Goal: Task Accomplishment & Management: Manage account settings

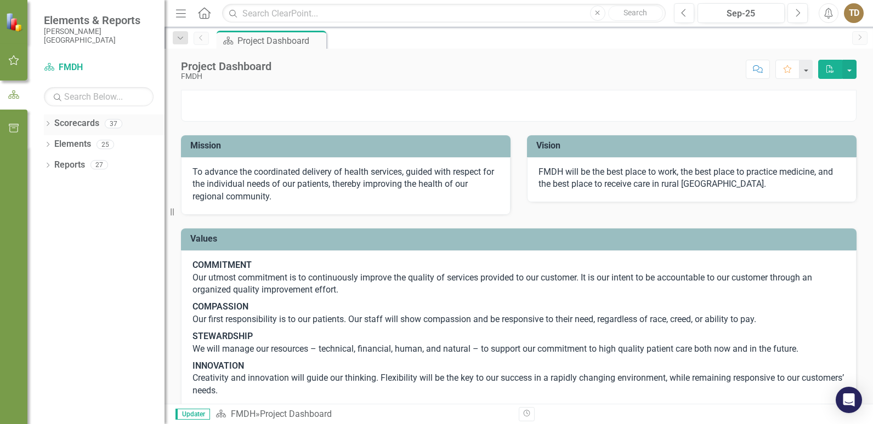
click at [85, 123] on link "Scorecards" at bounding box center [76, 123] width 45 height 13
click at [44, 124] on icon "Dropdown" at bounding box center [48, 125] width 8 height 6
click at [48, 185] on icon "Dropdown" at bounding box center [48, 187] width 8 height 6
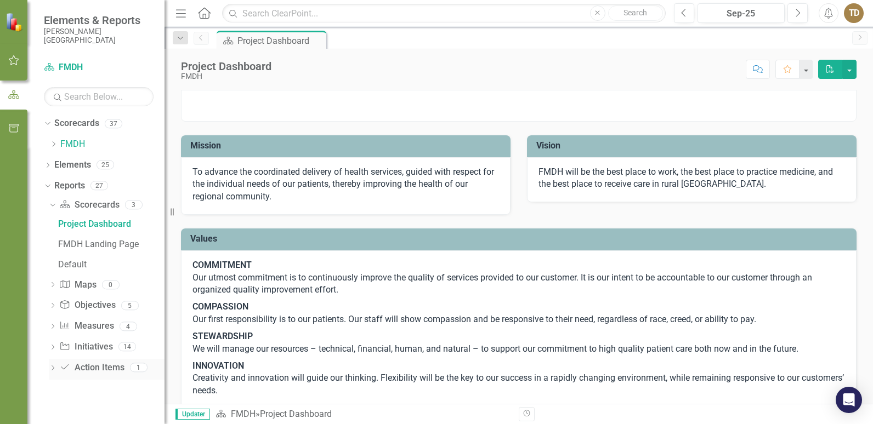
click at [52, 368] on icon "Dropdown" at bounding box center [53, 369] width 8 height 6
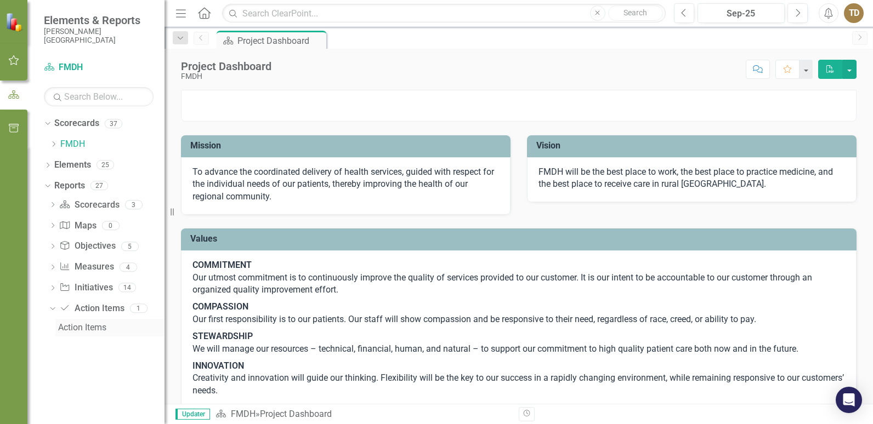
click at [79, 328] on div "Action Items" at bounding box center [111, 328] width 106 height 10
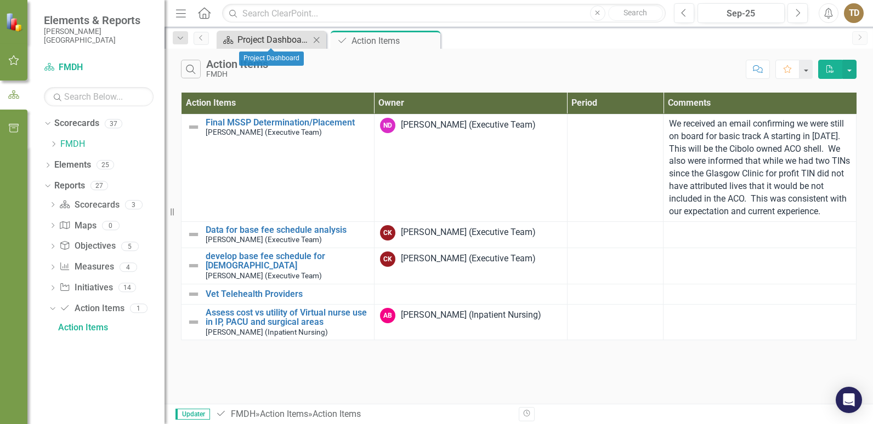
click at [290, 42] on div "Project Dashboard" at bounding box center [273, 40] width 72 height 14
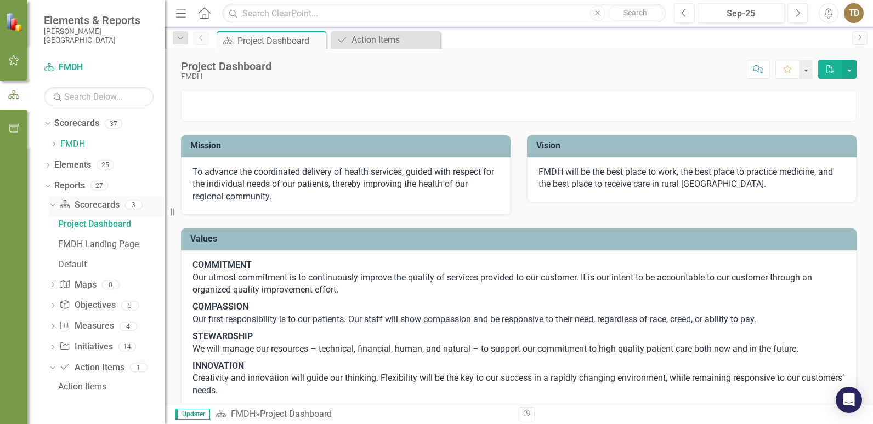
click at [52, 204] on icon "Dropdown" at bounding box center [51, 205] width 6 height 8
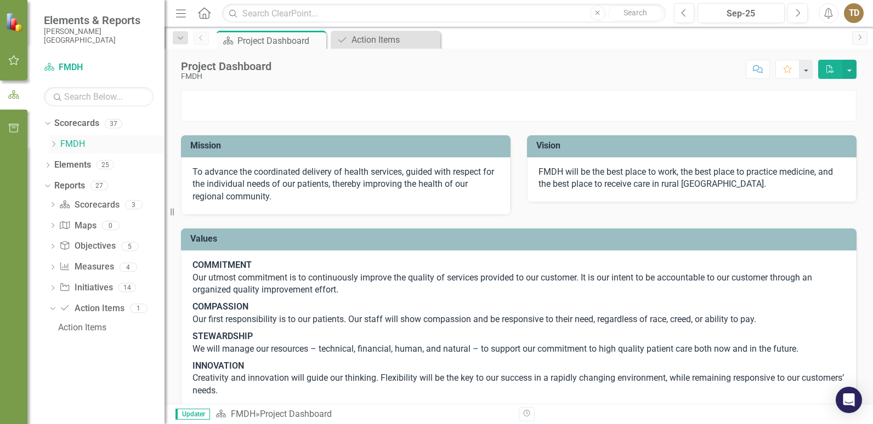
click at [53, 144] on icon "Dropdown" at bounding box center [53, 144] width 8 height 7
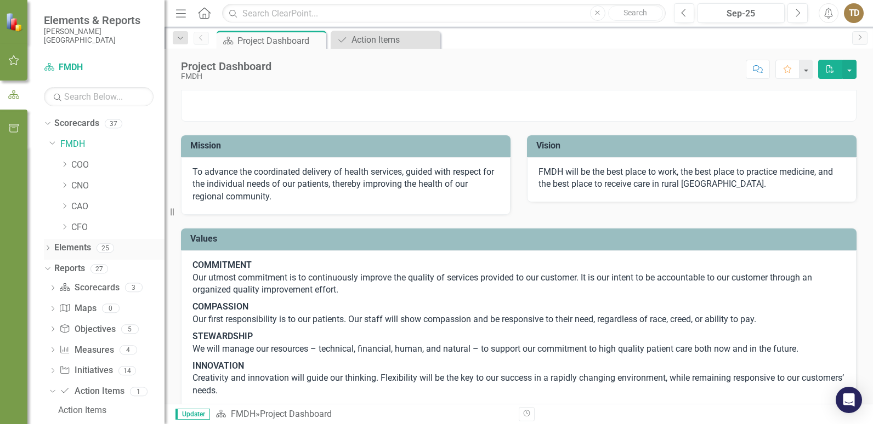
click at [48, 247] on icon at bounding box center [48, 248] width 3 height 5
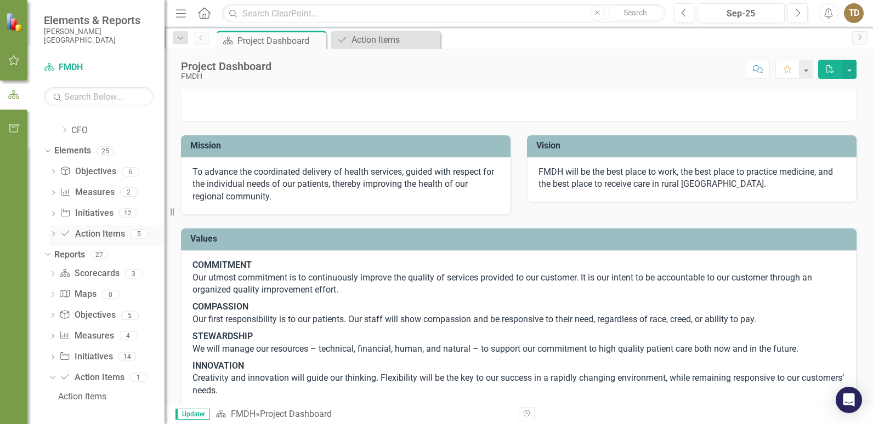
click at [52, 232] on icon "Dropdown" at bounding box center [53, 235] width 8 height 6
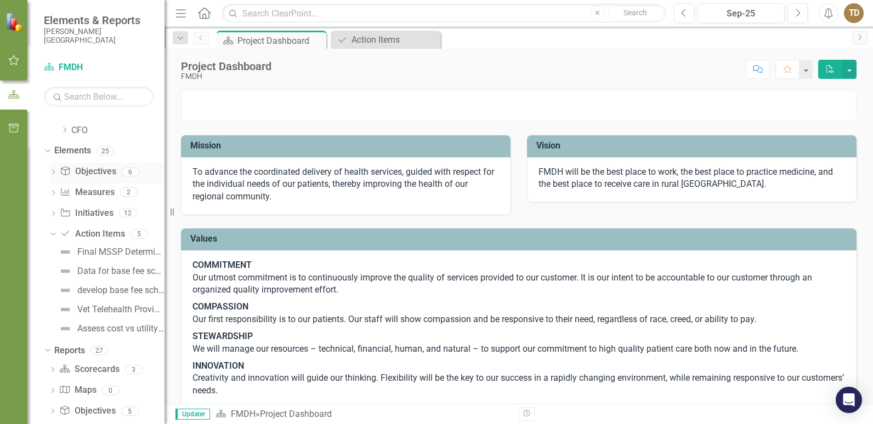
scroll to position [193, 0]
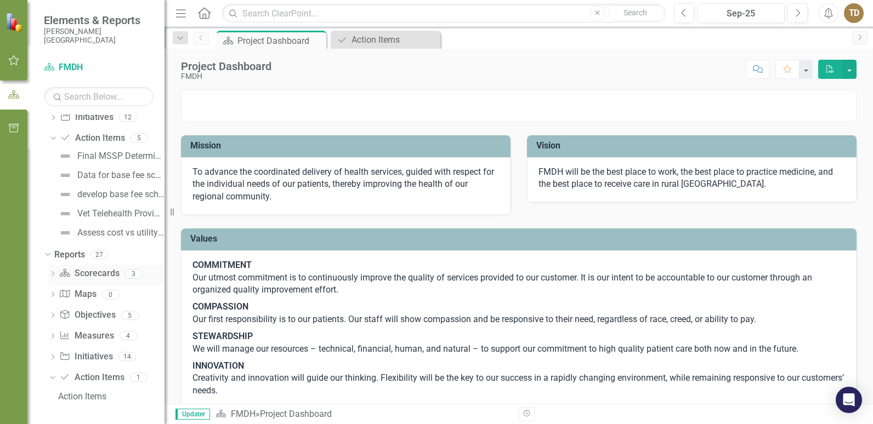
click at [52, 273] on icon "Dropdown" at bounding box center [53, 275] width 8 height 6
click at [96, 293] on div "Project Dashboard" at bounding box center [111, 293] width 106 height 10
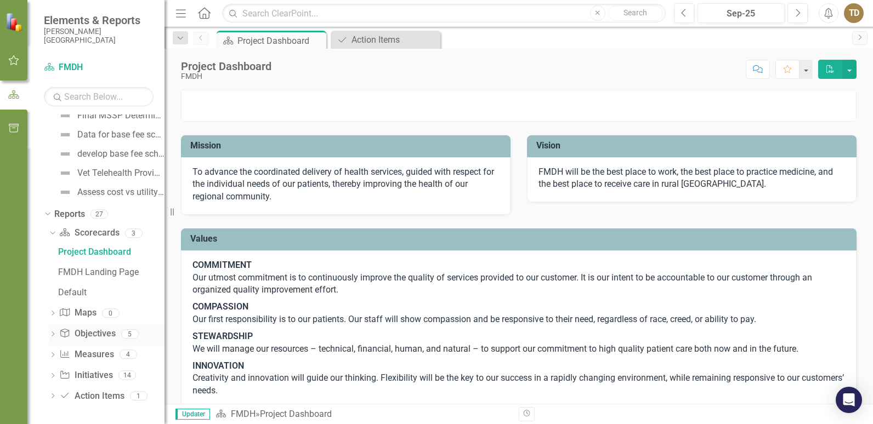
click at [54, 333] on icon "Dropdown" at bounding box center [53, 335] width 8 height 6
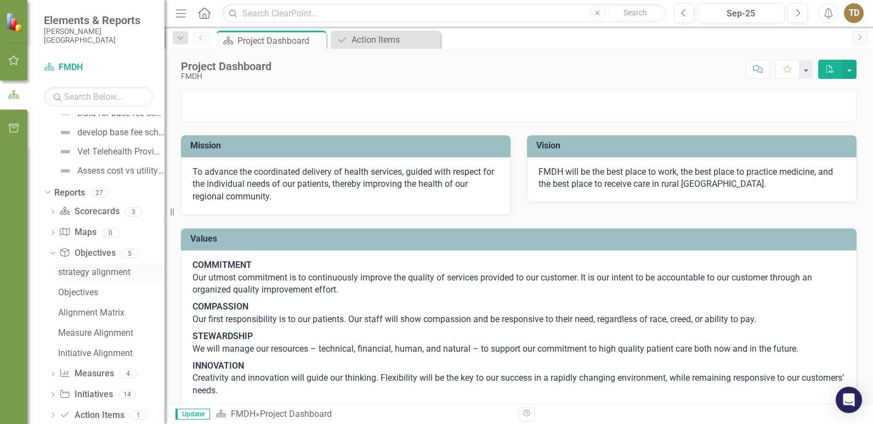
scroll to position [274, 0]
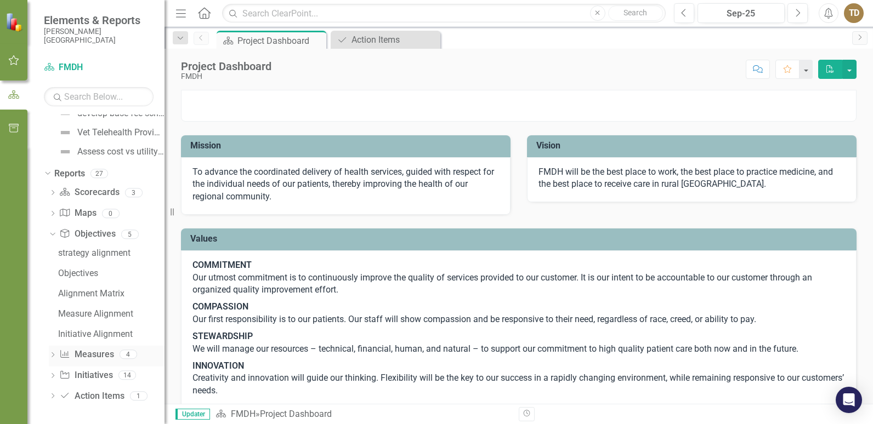
click at [52, 354] on icon "Dropdown" at bounding box center [53, 356] width 8 height 6
click at [50, 374] on icon "Dropdown" at bounding box center [53, 377] width 8 height 6
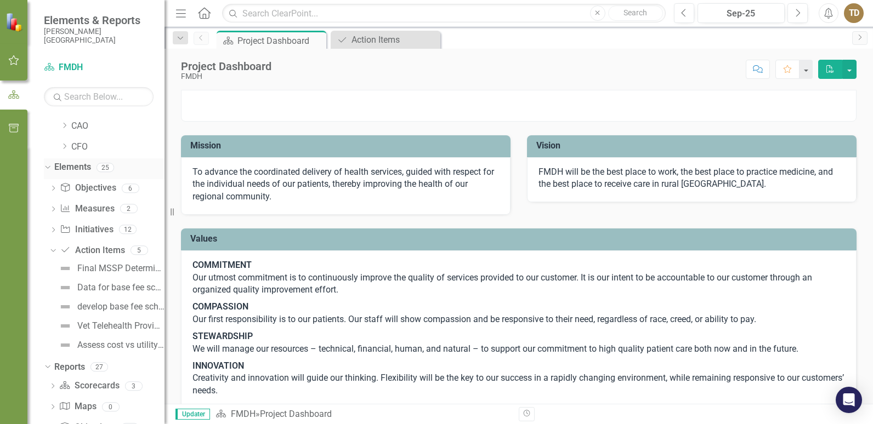
scroll to position [0, 0]
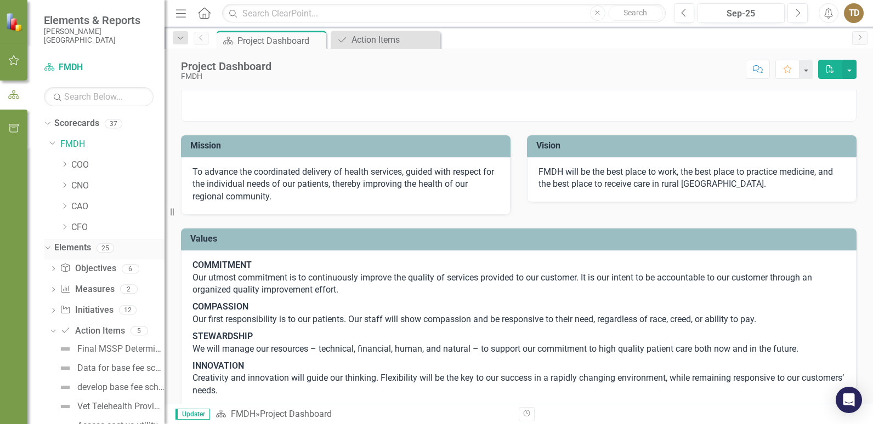
click at [45, 247] on icon at bounding box center [47, 248] width 5 height 3
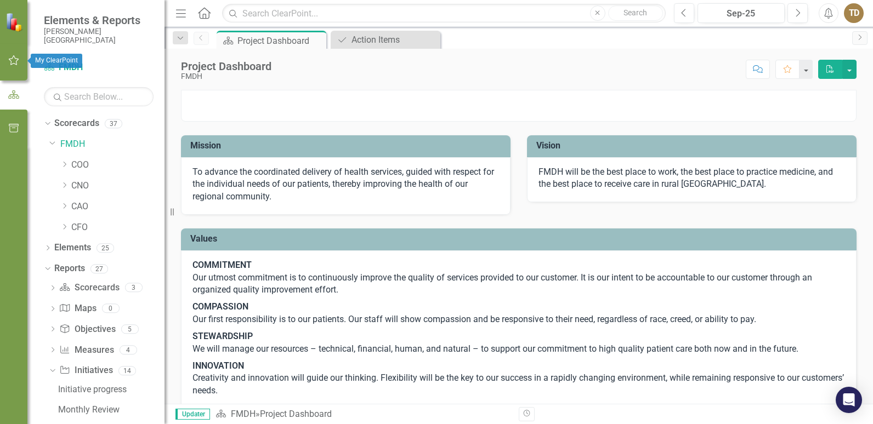
click at [15, 59] on icon "button" at bounding box center [14, 60] width 12 height 9
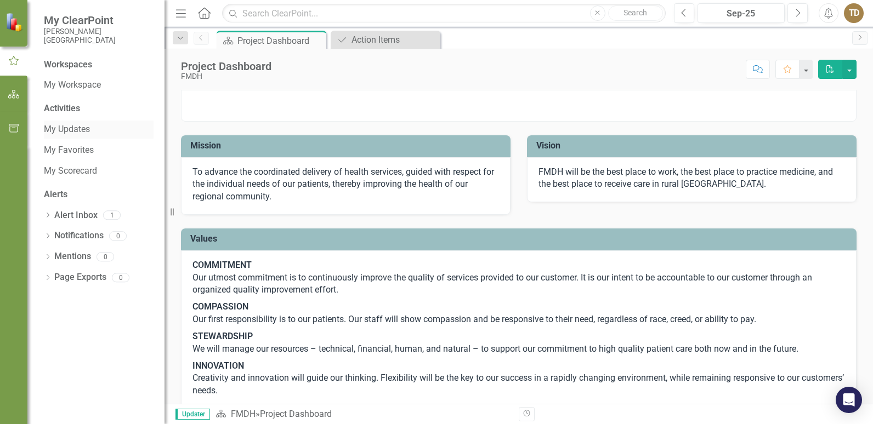
click at [62, 124] on link "My Updates" at bounding box center [99, 129] width 110 height 13
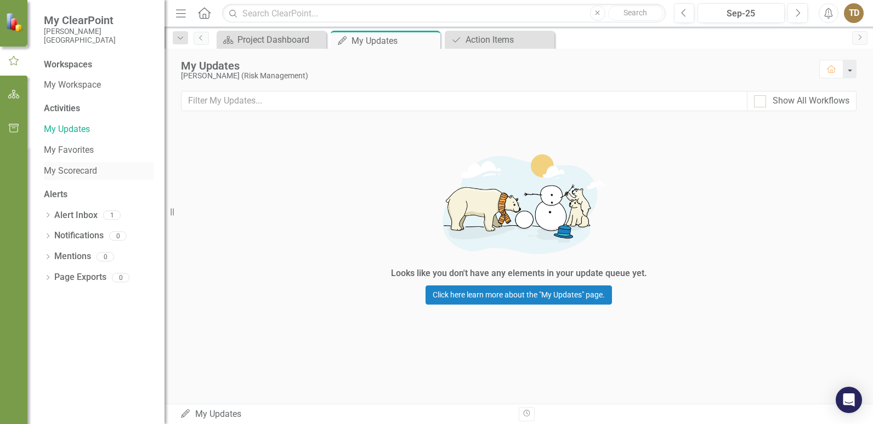
click at [69, 170] on link "My Scorecard" at bounding box center [99, 171] width 110 height 13
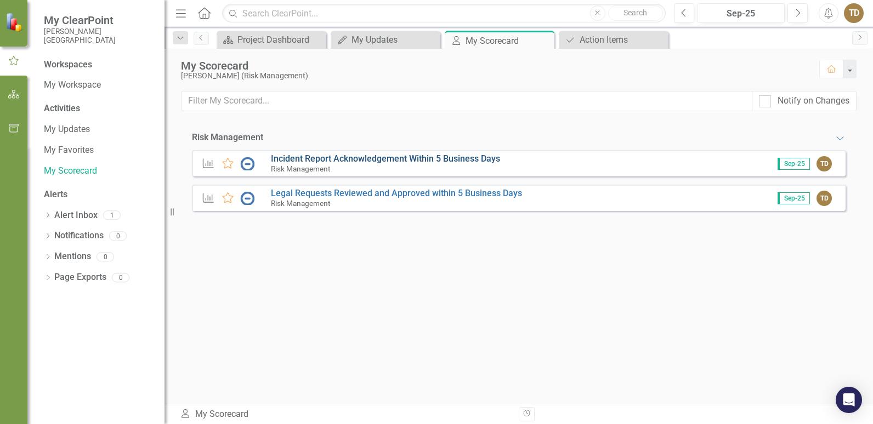
click at [427, 163] on link "Incident Report Acknowledgement Within 5 Business Days" at bounding box center [385, 158] width 229 height 10
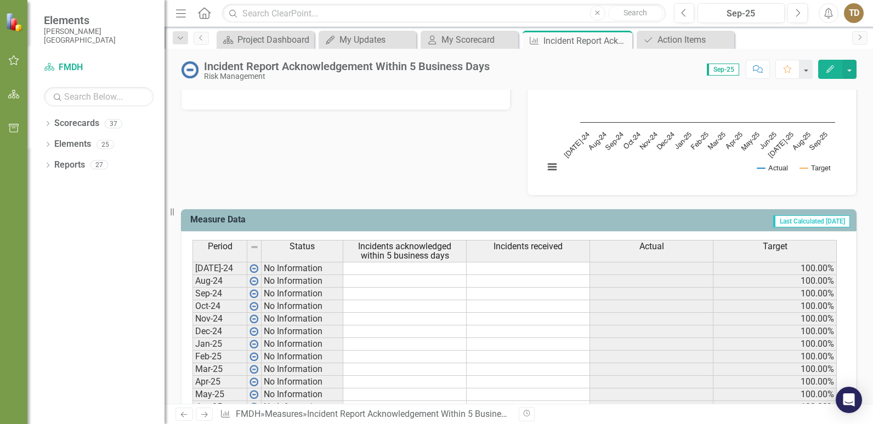
scroll to position [438, 0]
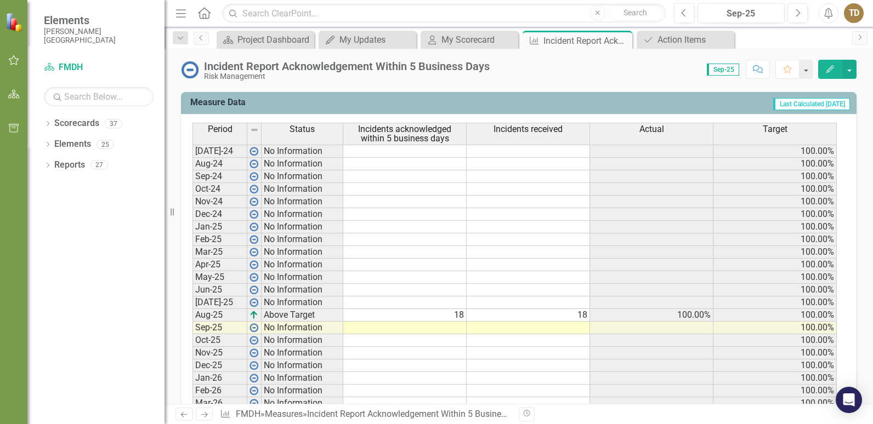
click at [458, 324] on td at bounding box center [404, 328] width 123 height 13
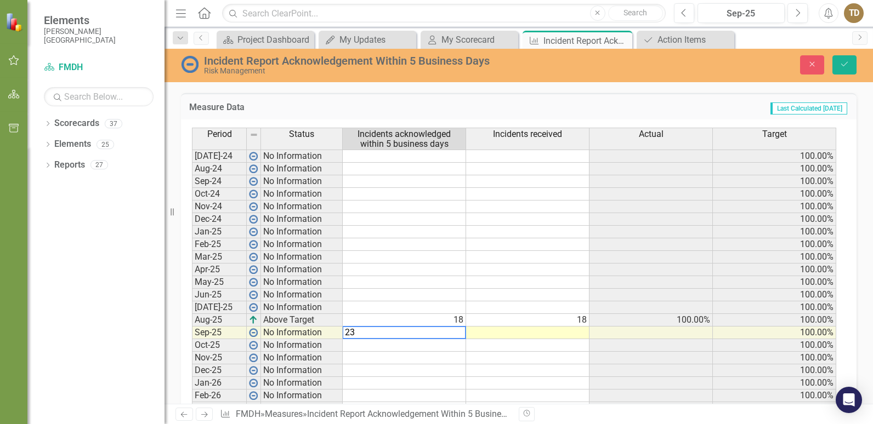
type textarea "23"
click at [551, 333] on td at bounding box center [527, 333] width 123 height 13
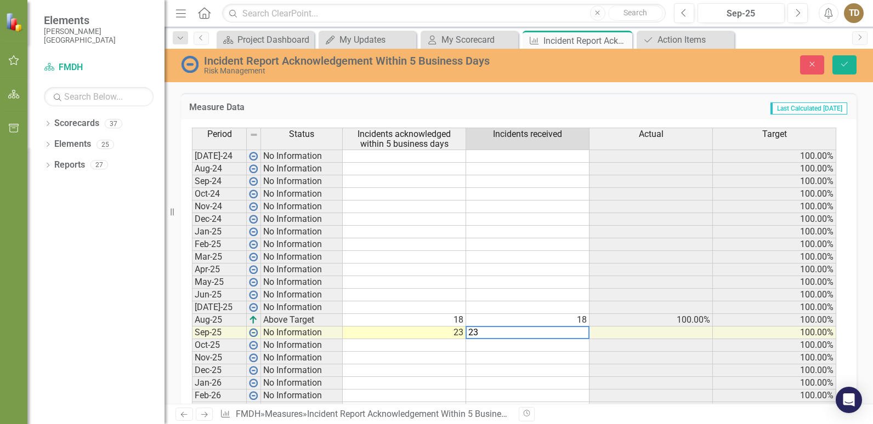
type textarea "23"
click at [79, 266] on div "Dropdown Scorecards 37 Dropdown FMDH Dropdown COO [GEOGRAPHIC_DATA] Clinic Drop…" at bounding box center [95, 270] width 137 height 310
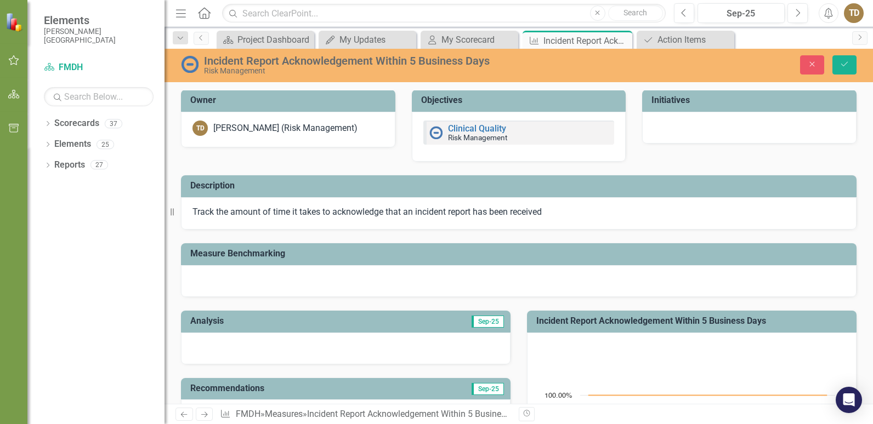
scroll to position [0, 0]
click at [44, 122] on icon "Dropdown" at bounding box center [48, 125] width 8 height 6
click at [13, 53] on button "button" at bounding box center [14, 60] width 25 height 23
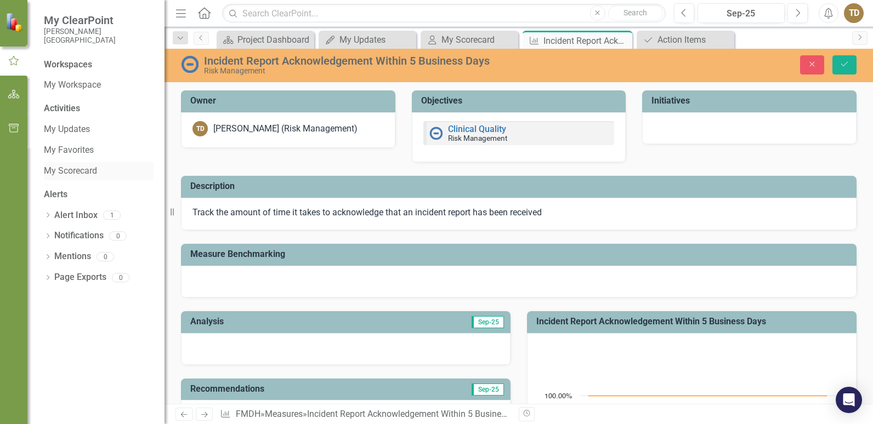
click at [70, 170] on link "My Scorecard" at bounding box center [99, 171] width 110 height 13
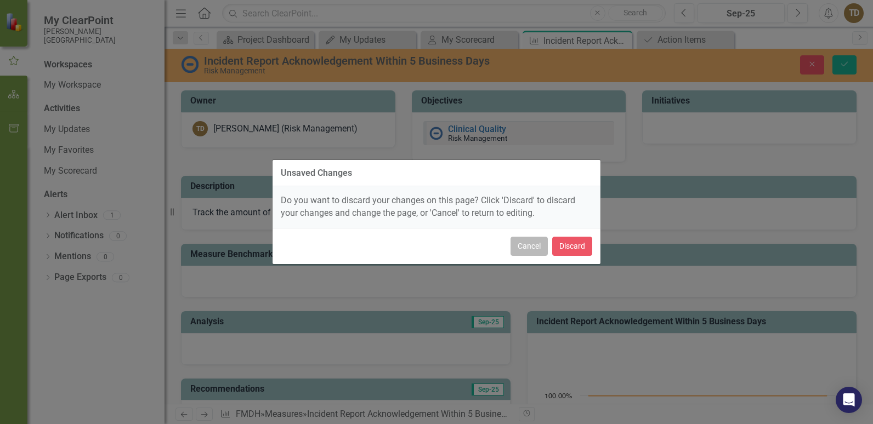
click at [522, 250] on button "Cancel" at bounding box center [528, 246] width 37 height 19
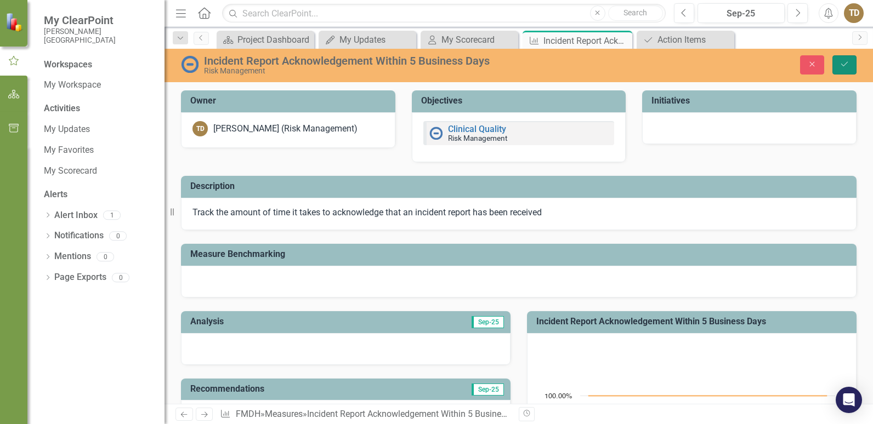
click at [745, 64] on icon "Save" at bounding box center [844, 64] width 10 height 8
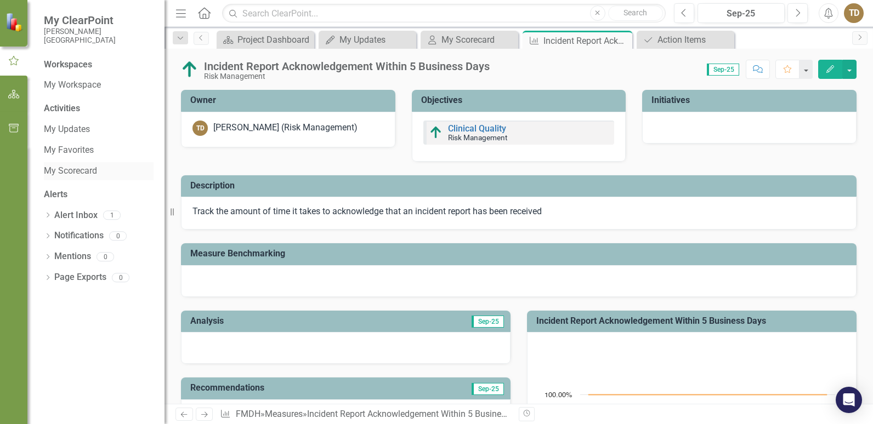
click at [64, 172] on link "My Scorecard" at bounding box center [99, 171] width 110 height 13
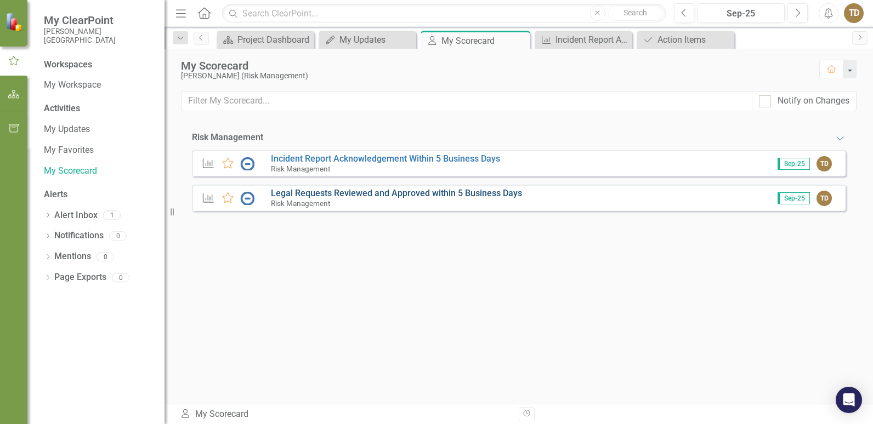
click at [327, 192] on link "Legal Requests Reviewed and Approved within 5 Business Days" at bounding box center [396, 193] width 251 height 10
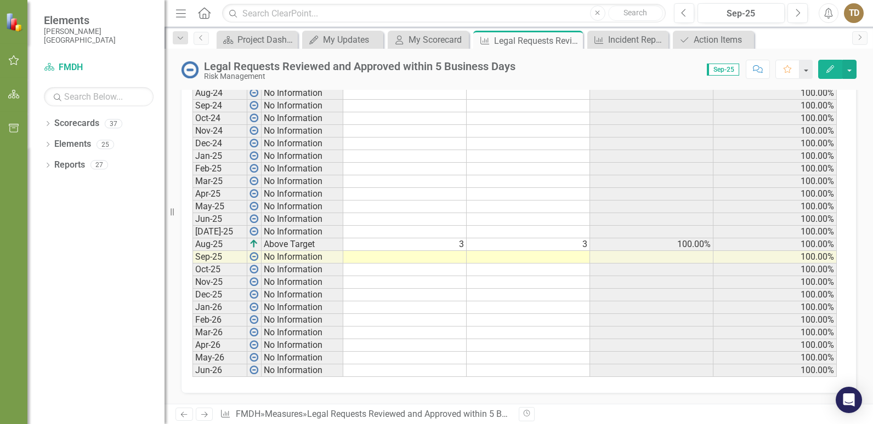
scroll to position [511, 0]
click at [458, 256] on td at bounding box center [404, 256] width 123 height 13
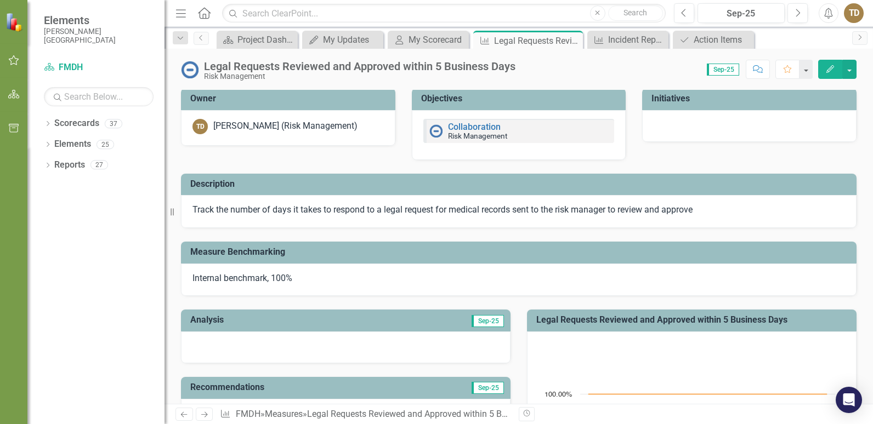
scroll to position [0, 0]
